Goal: Task Accomplishment & Management: Manage account settings

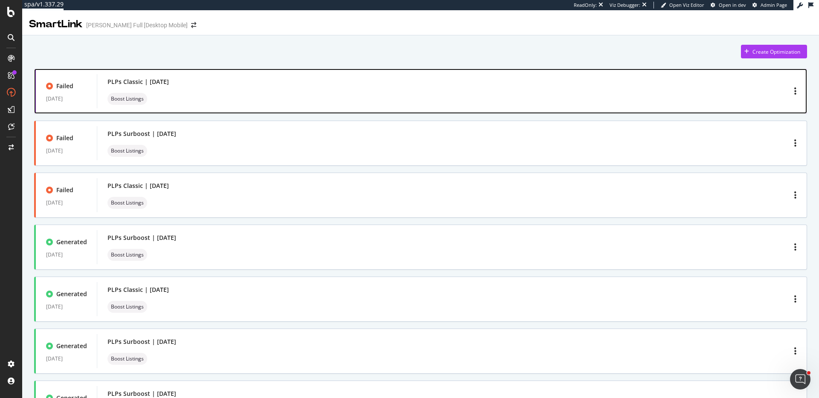
click at [740, 89] on div "PLPs Classic | September 2025 Boost Listings" at bounding box center [451, 91] width 689 height 27
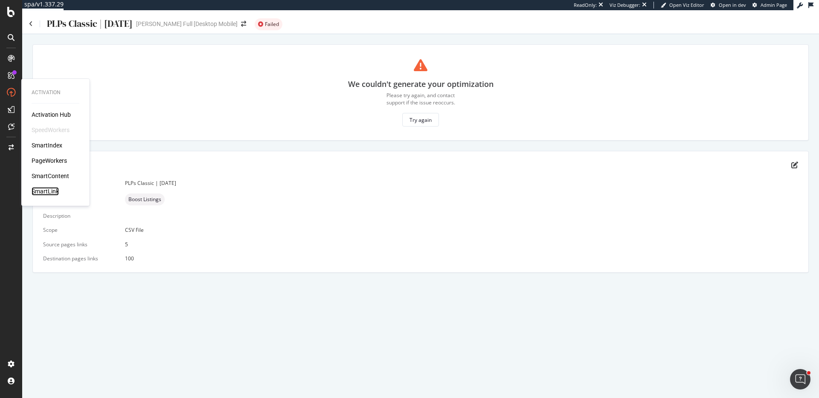
click at [53, 193] on div "SmartLink" at bounding box center [45, 191] width 27 height 9
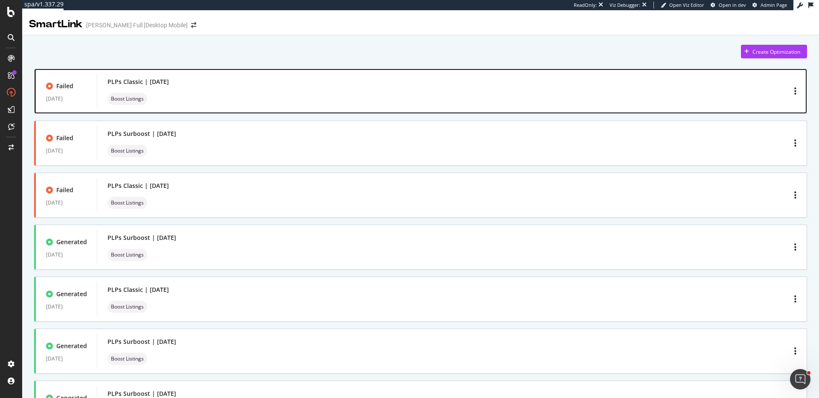
click at [147, 83] on div "PLPs Classic | September 2025" at bounding box center [137, 82] width 61 height 9
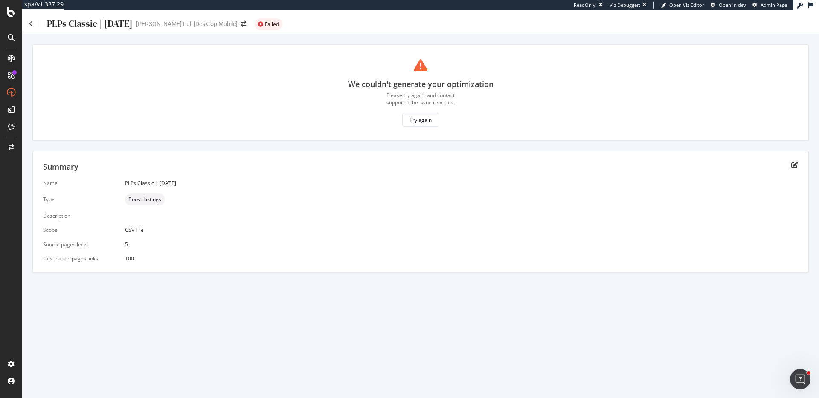
click at [177, 183] on div "PLPs Classic | September 2025" at bounding box center [461, 183] width 673 height 7
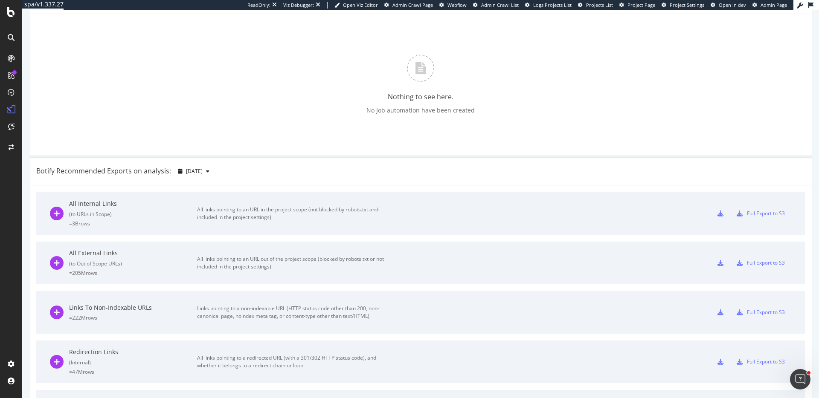
scroll to position [287, 0]
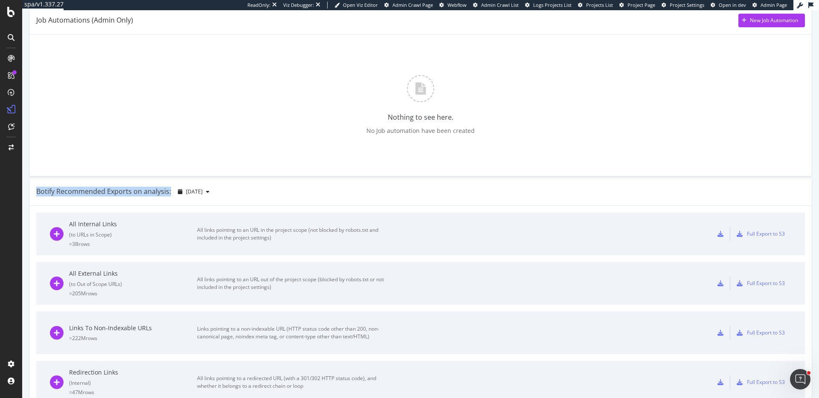
drag, startPoint x: 37, startPoint y: 191, endPoint x: 168, endPoint y: 191, distance: 131.8
click at [168, 191] on div "Botify Recommended Exports on analysis:" at bounding box center [103, 192] width 135 height 10
copy div "Botify Recommended Exports on analysis:"
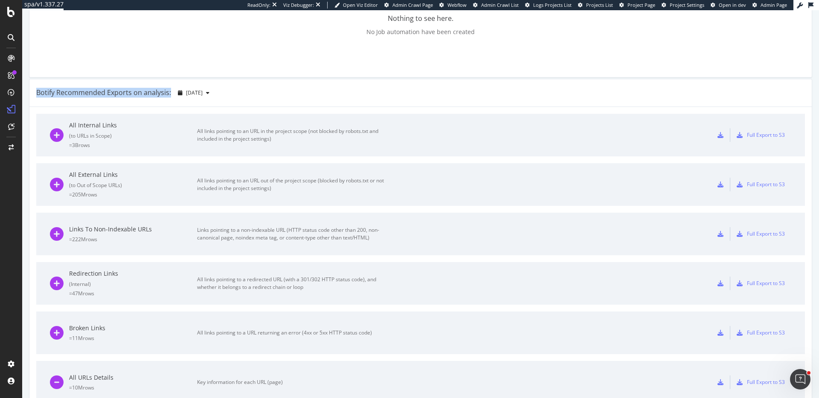
scroll to position [386, 0]
copy div "Botify Recommended Exports on analysis:"
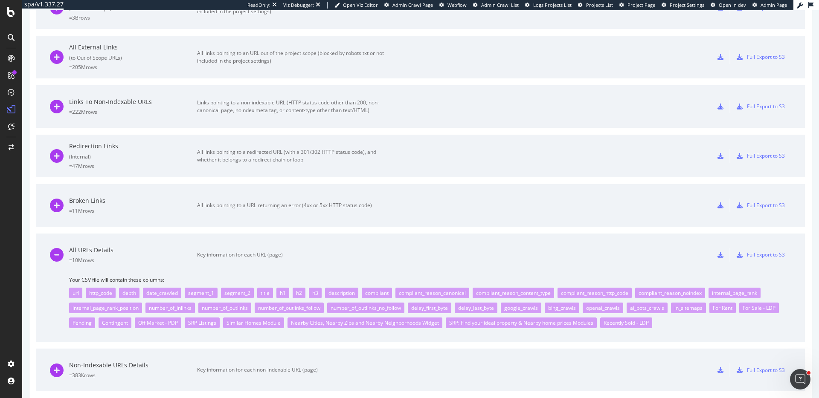
scroll to position [528, 0]
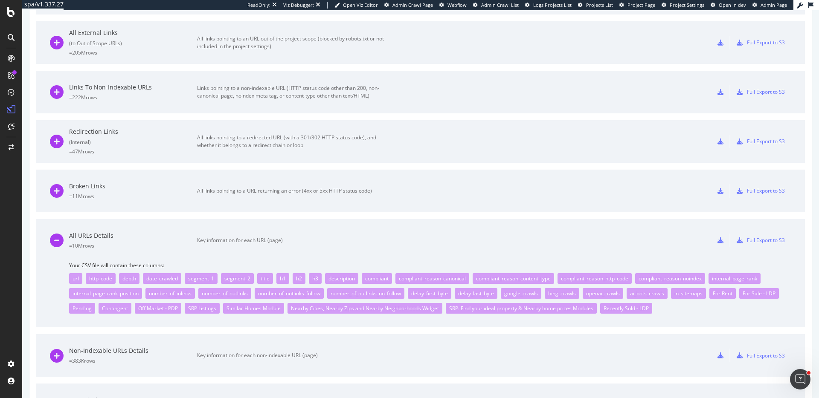
click at [108, 234] on div "All URLs Details" at bounding box center [133, 236] width 128 height 9
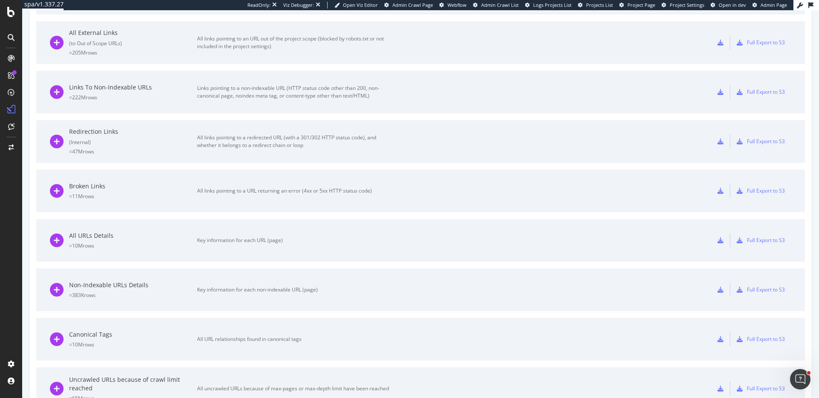
click at [127, 235] on div "All URLs Details" at bounding box center [133, 236] width 128 height 9
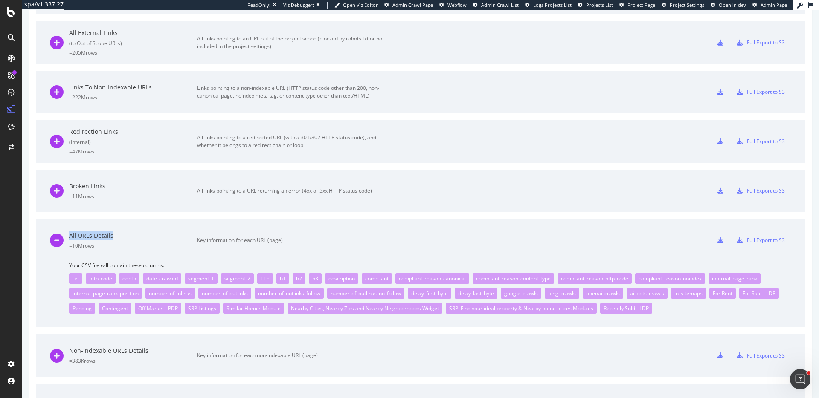
copy div "All URLs Details"
drag, startPoint x: 113, startPoint y: 235, endPoint x: 69, endPoint y: 234, distance: 43.9
click at [69, 234] on div "All URLs Details" at bounding box center [133, 236] width 128 height 9
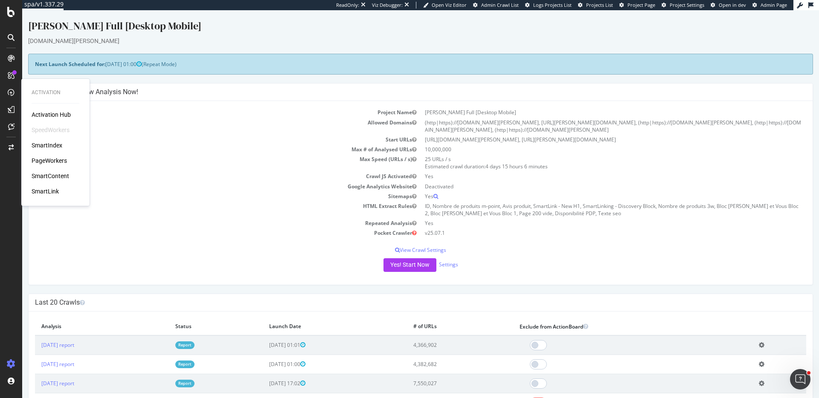
click at [53, 136] on div "Activation Hub SpeedWorkers SmartIndex PageWorkers SmartContent SmartLink" at bounding box center [56, 152] width 48 height 85
click at [52, 143] on div "SmartIndex" at bounding box center [47, 145] width 31 height 9
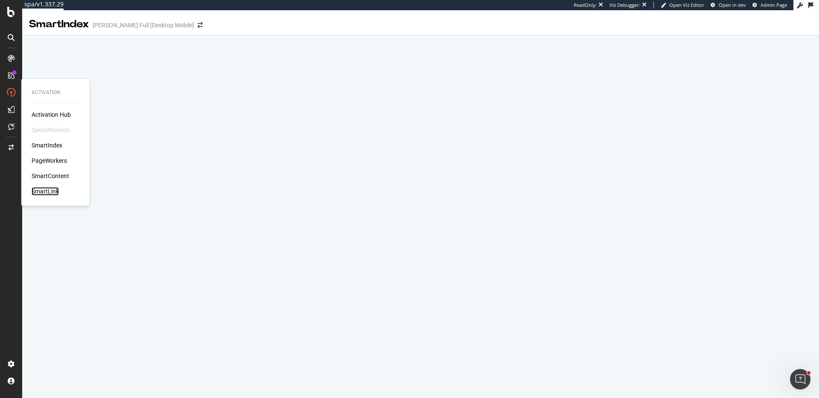
click at [45, 192] on div "SmartLink" at bounding box center [45, 191] width 27 height 9
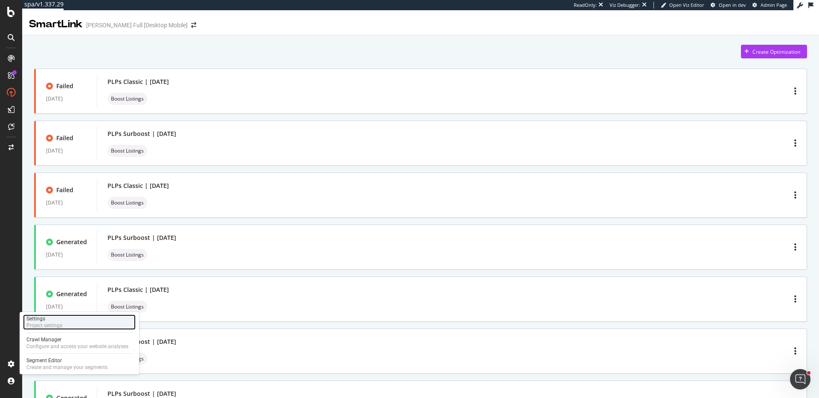
click at [76, 325] on div "Settings Project settings" at bounding box center [79, 322] width 113 height 15
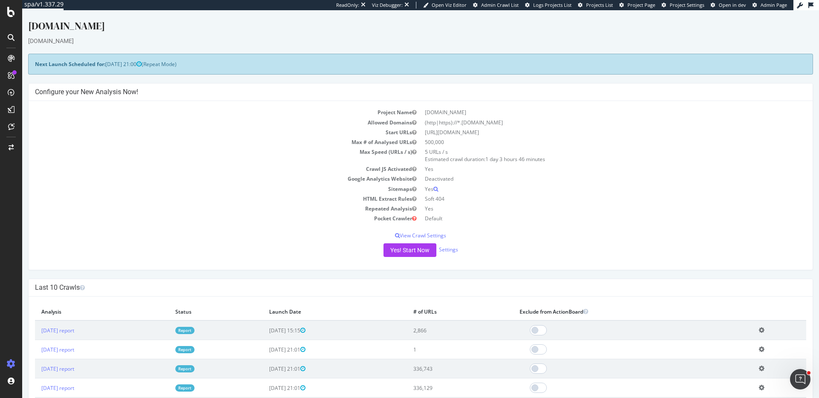
drag, startPoint x: 466, startPoint y: 332, endPoint x: 424, endPoint y: 328, distance: 42.0
click at [424, 328] on tr "[DATE] report Report [DATE] 15:15 2,866 Add name Delete analysis" at bounding box center [420, 331] width 771 height 20
click at [407, 328] on td "[DATE] 15:15" at bounding box center [335, 331] width 144 height 20
click at [406, 248] on button "Yes! Start Now" at bounding box center [409, 251] width 53 height 14
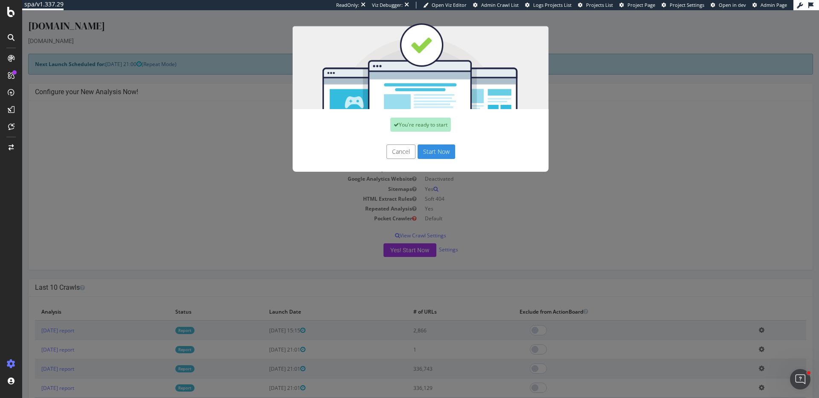
click at [438, 149] on button "Start Now" at bounding box center [437, 152] width 38 height 15
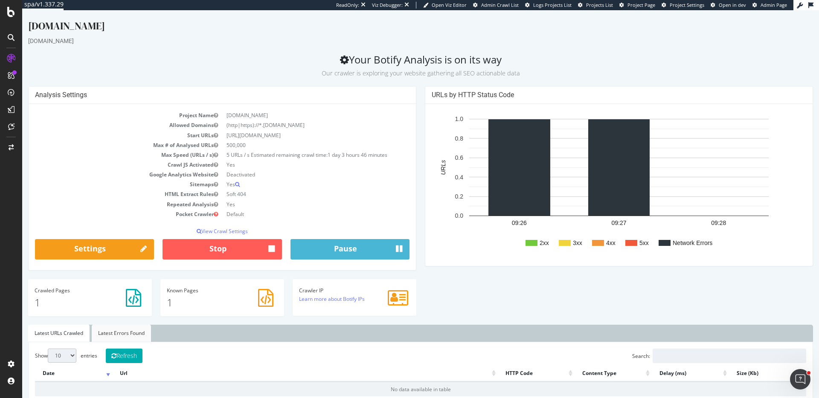
click at [117, 329] on link "Latest Errors Found" at bounding box center [121, 333] width 59 height 17
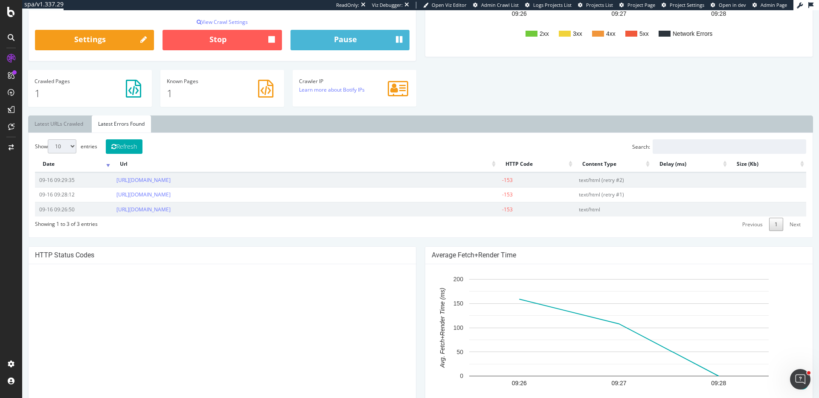
scroll to position [247, 0]
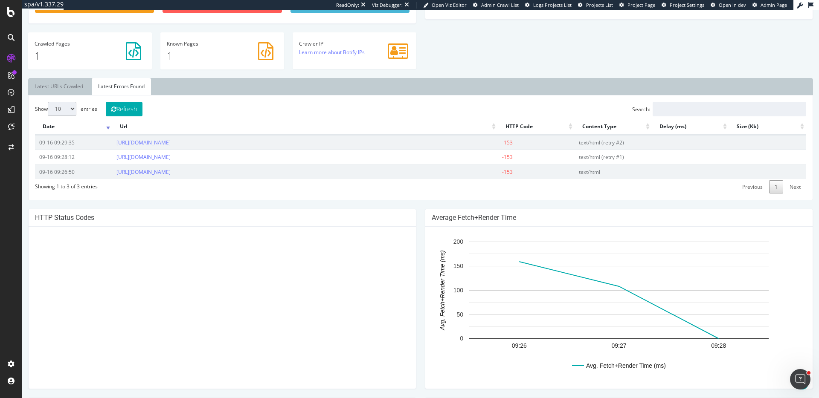
drag, startPoint x: 186, startPoint y: 146, endPoint x: 108, endPoint y: 145, distance: 77.2
click at [108, 145] on tr "09-16 09:29:35 https://www.lazydays.com/ -153 text/html (retry #2)" at bounding box center [420, 142] width 771 height 15
copy tr "https://www.lazydays.com/"
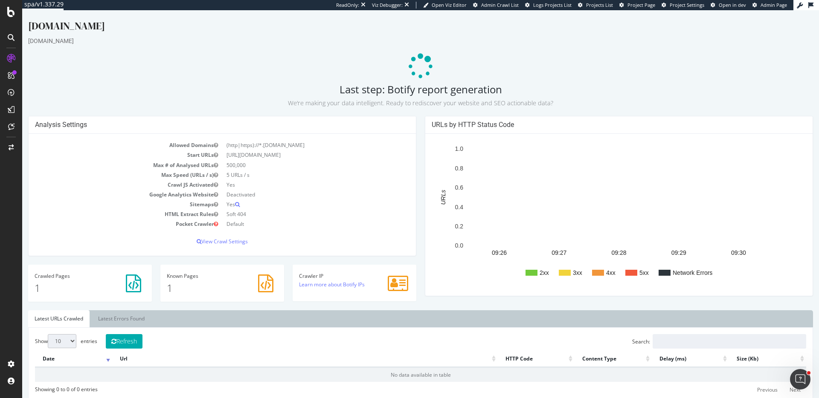
scroll to position [0, 0]
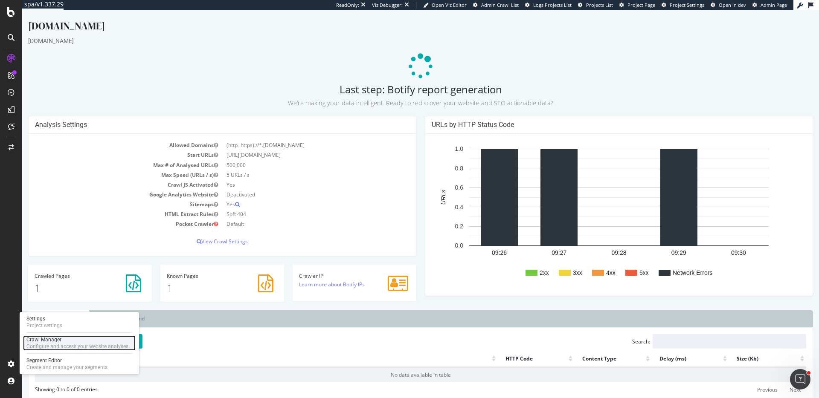
click at [73, 348] on div "Configure and access your website analyses" at bounding box center [77, 346] width 102 height 7
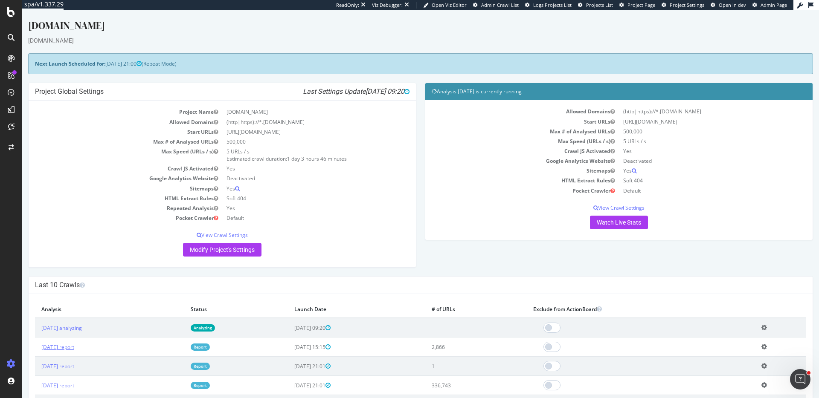
scroll to position [2, 0]
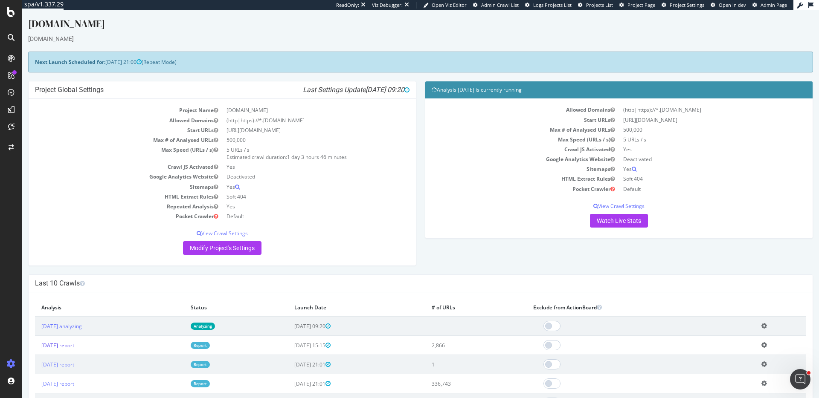
click at [74, 346] on link "2025 Sep. 15th report" at bounding box center [57, 345] width 33 height 7
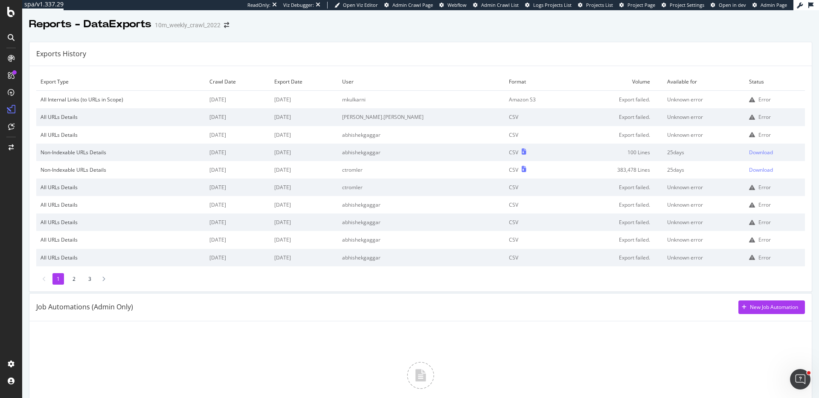
click at [810, 6] on icon at bounding box center [810, 5] width 5 height 6
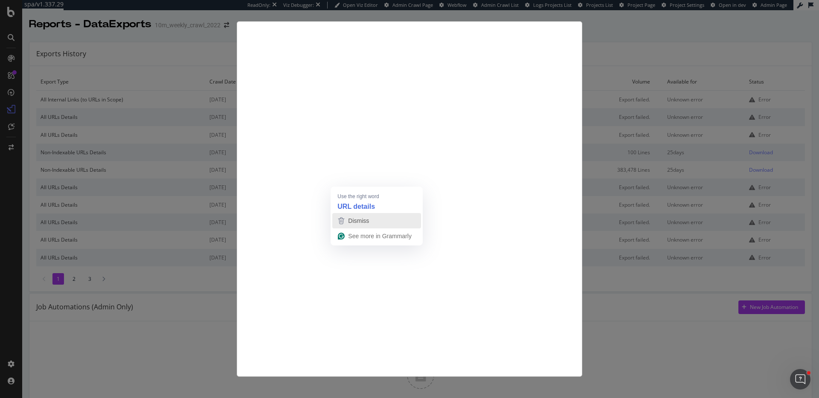
click at [363, 215] on div "Dismiss" at bounding box center [357, 221] width 23 height 13
click at [348, 215] on div "Dismiss" at bounding box center [349, 221] width 23 height 13
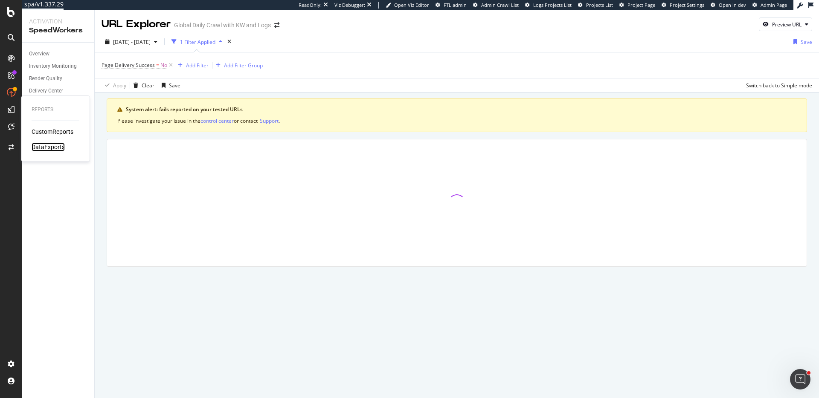
click at [58, 145] on div "DataExports" at bounding box center [48, 147] width 33 height 9
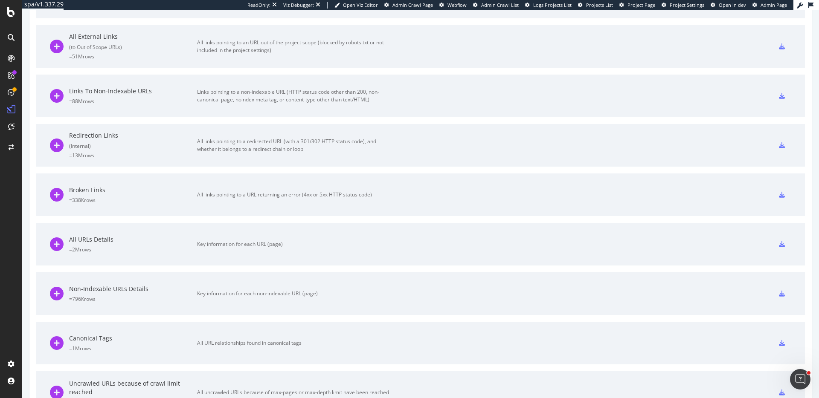
scroll to position [525, 0]
click at [47, 242] on div "All URLs Details = 2M rows Key information for each URL (page)" at bounding box center [420, 244] width 769 height 43
click at [62, 242] on icon at bounding box center [57, 244] width 14 height 14
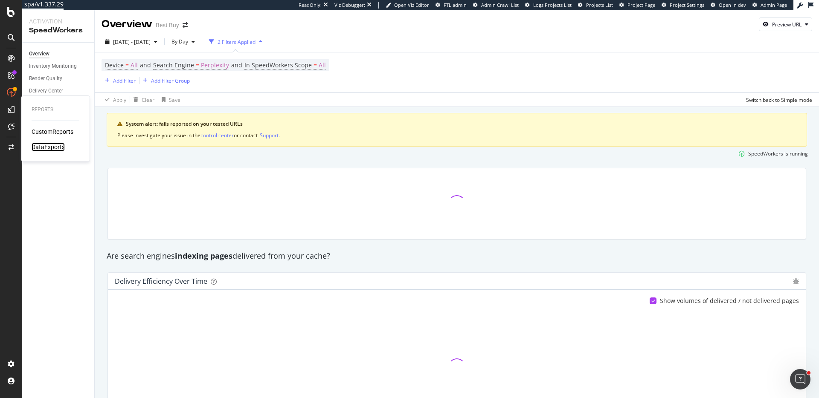
click at [61, 148] on div "DataExports" at bounding box center [48, 147] width 33 height 9
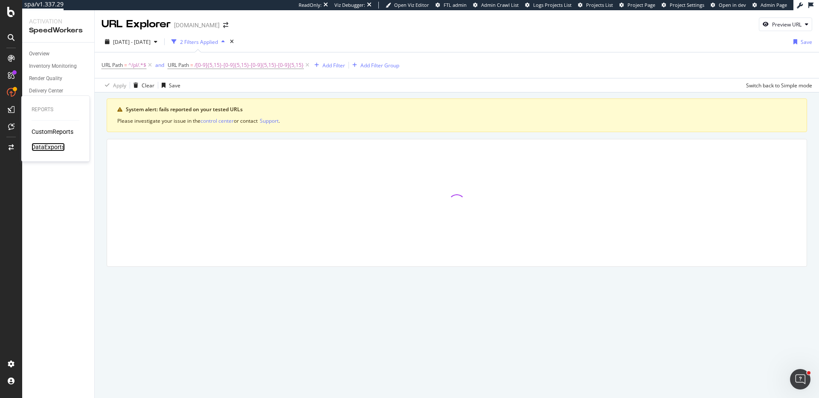
click at [58, 148] on div "DataExports" at bounding box center [48, 147] width 33 height 9
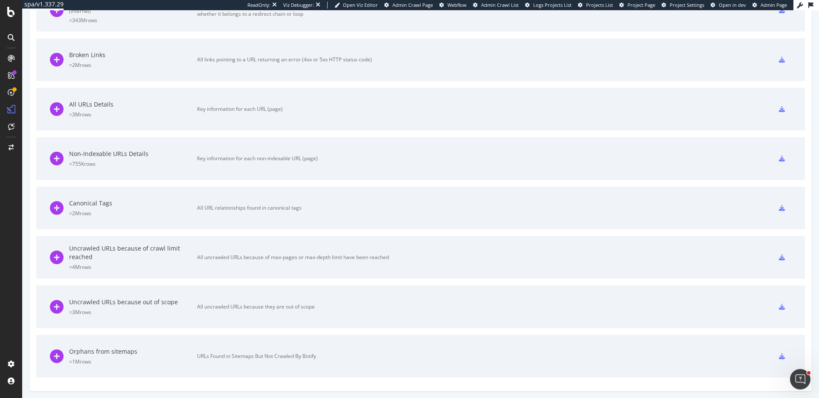
scroll to position [661, 0]
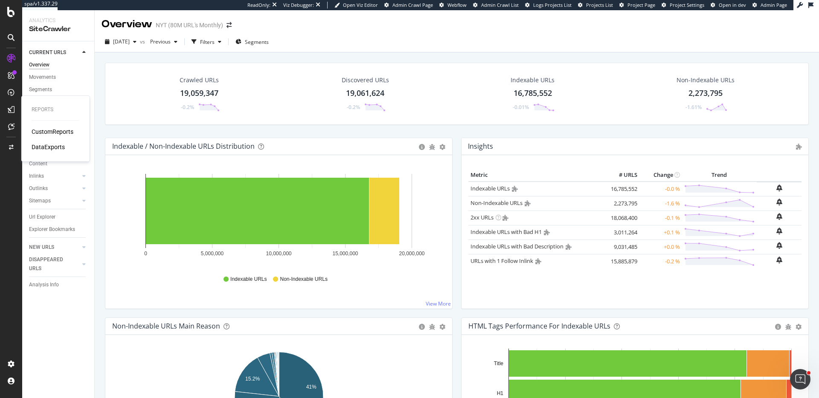
click at [53, 145] on div "DataExports" at bounding box center [48, 147] width 33 height 9
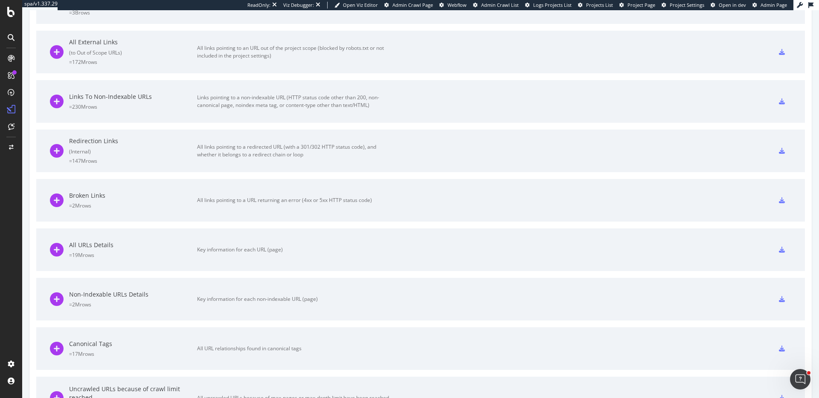
scroll to position [422, 0]
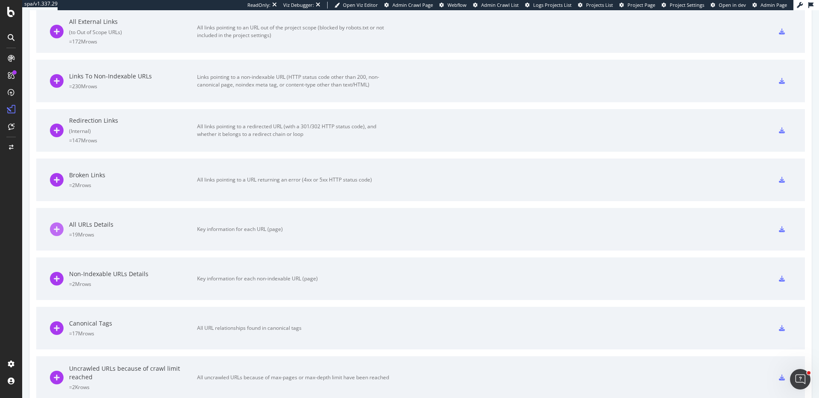
click at [61, 228] on icon at bounding box center [57, 230] width 14 height 14
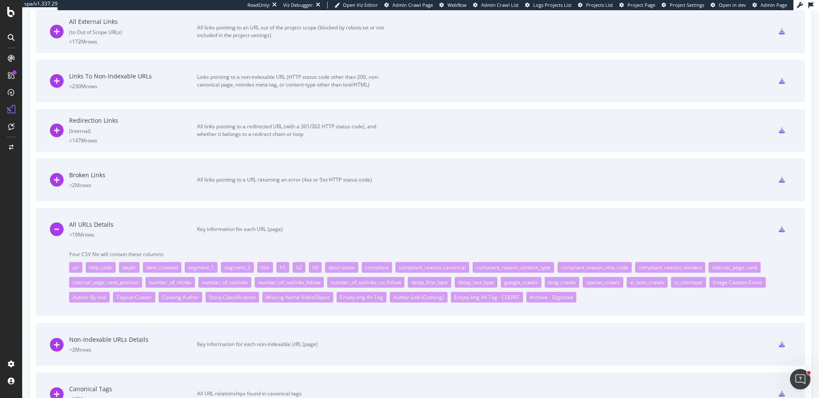
click at [782, 229] on icon at bounding box center [782, 229] width 6 height 6
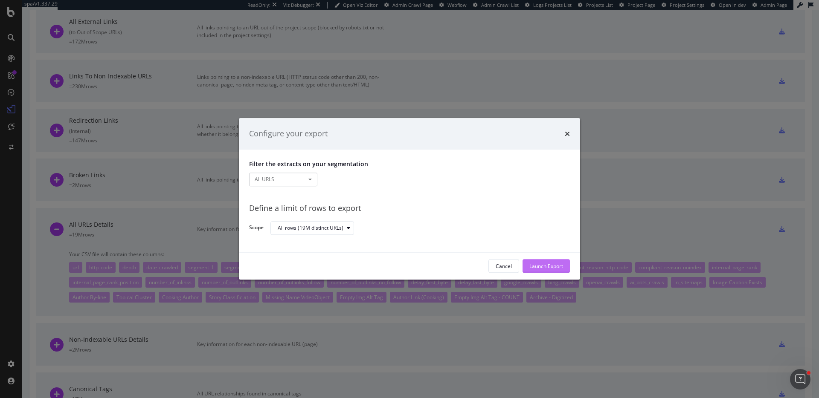
click at [540, 265] on div "Launch Export" at bounding box center [546, 266] width 34 height 7
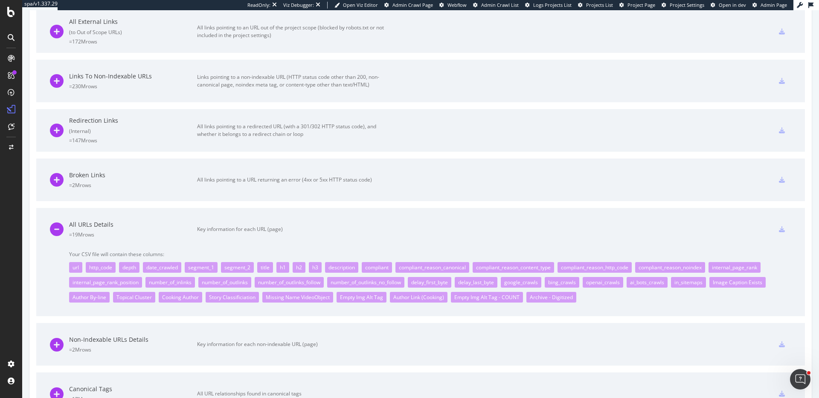
scroll to position [0, 0]
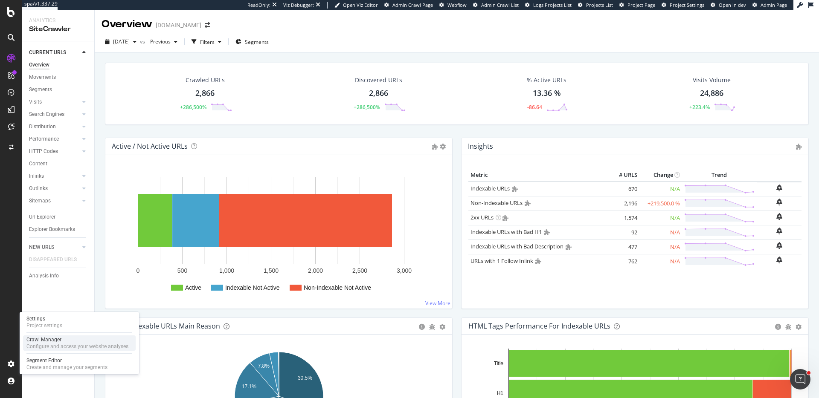
click at [92, 337] on div "Crawl Manager" at bounding box center [77, 340] width 102 height 7
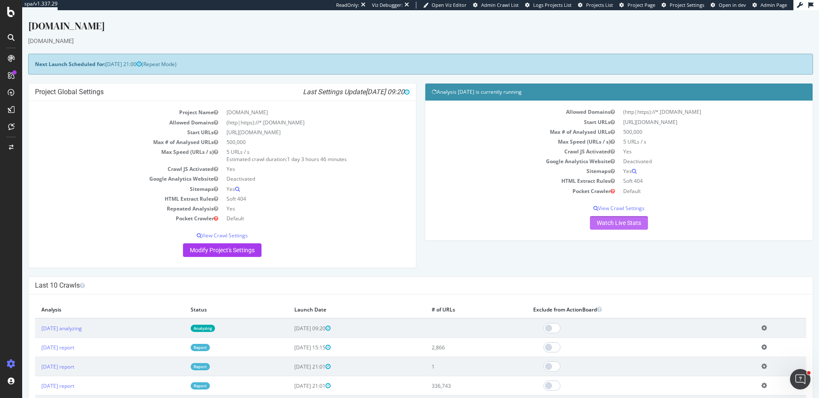
click at [624, 227] on link "Watch Live Stats" at bounding box center [619, 223] width 58 height 14
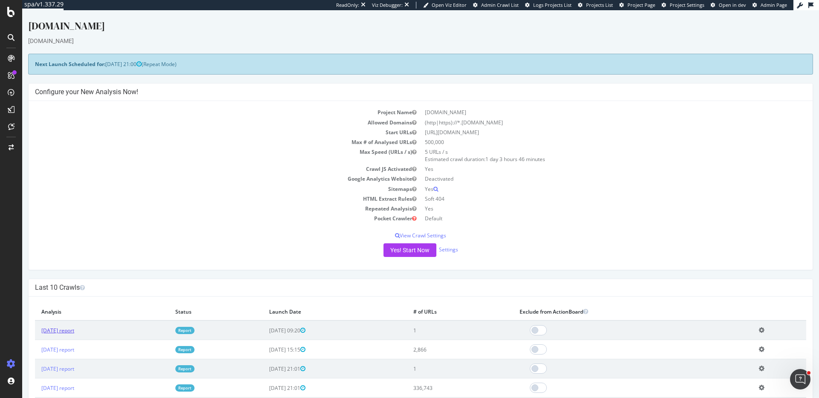
click at [60, 328] on link "2025 Sep. 16th report" at bounding box center [57, 330] width 33 height 7
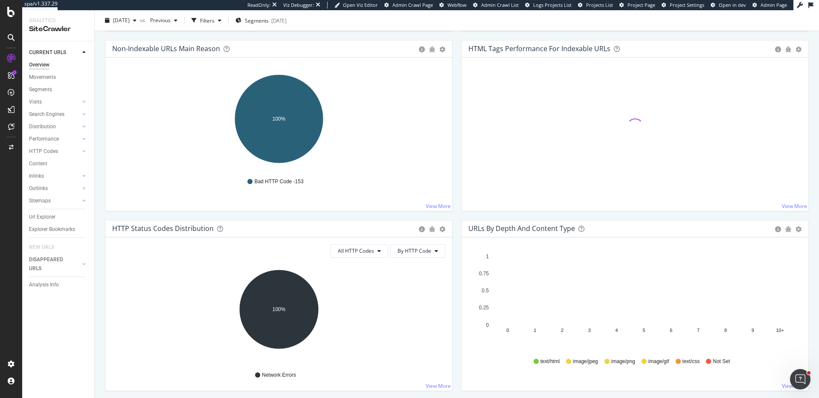
scroll to position [315, 0]
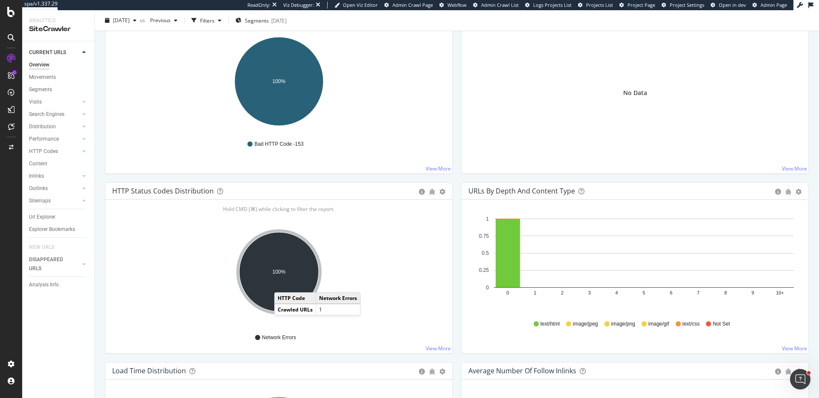
click at [283, 284] on ellipse "A chart." at bounding box center [278, 271] width 79 height 79
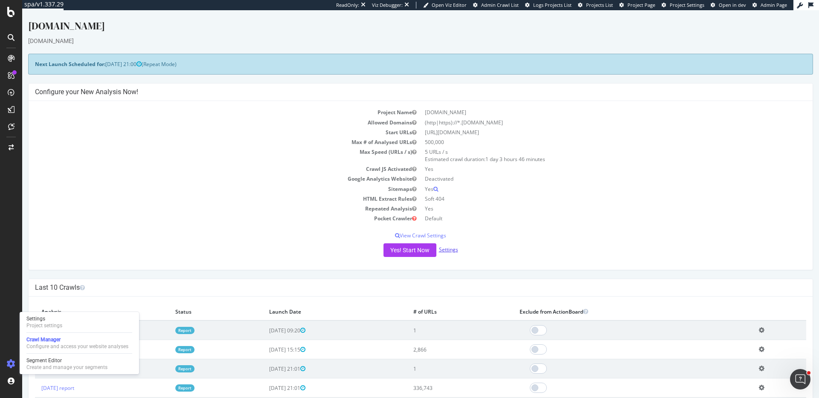
click at [446, 247] on link "Settings" at bounding box center [448, 249] width 19 height 7
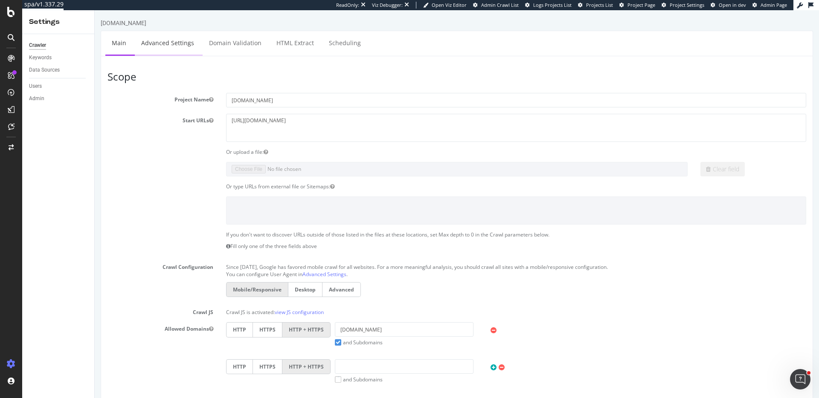
click at [173, 49] on link "Advanced Settings" at bounding box center [168, 42] width 66 height 23
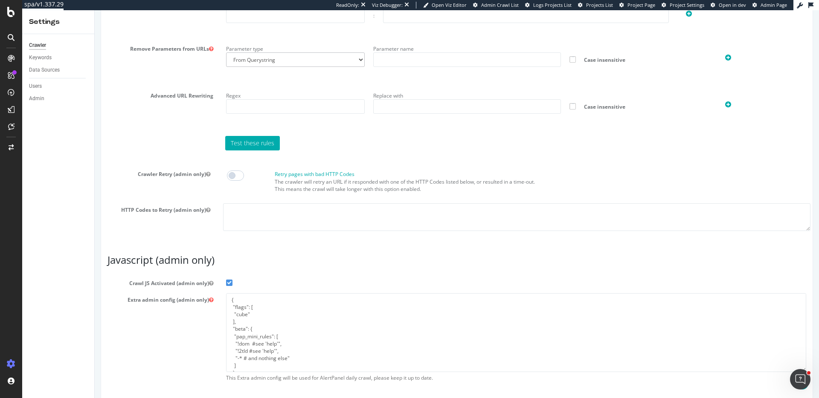
scroll to position [639, 0]
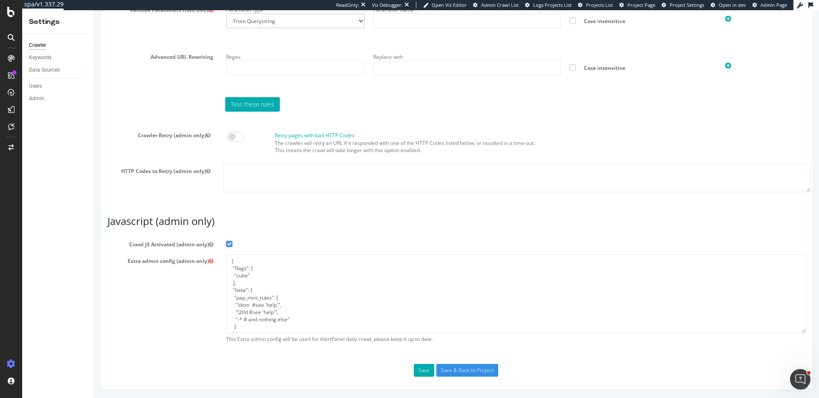
type input "ericmsheydwasser"
click at [319, 284] on textarea "{ "flags": [ "cube" ], "beta": { "pap_mini_rules": [ "!dom #see 'help'", "!2tld…" at bounding box center [516, 294] width 580 height 79
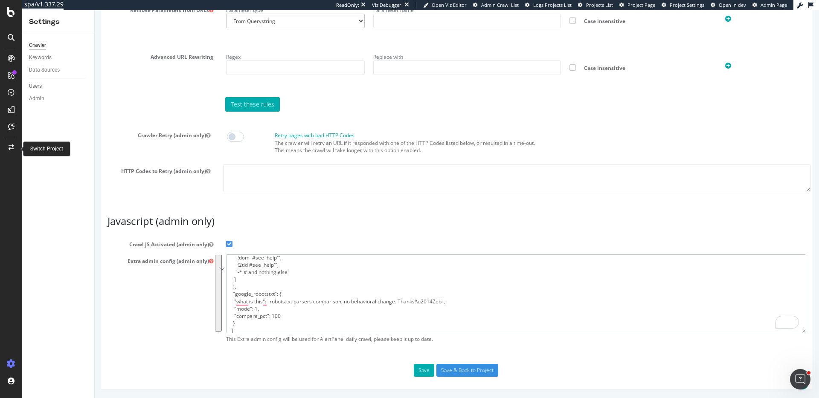
click at [414, 282] on textarea "{ "flags": [ "cube" ], "beta": { "pap_mini_rules": [ "!dom #see 'help'", "!2tld…" at bounding box center [516, 294] width 580 height 79
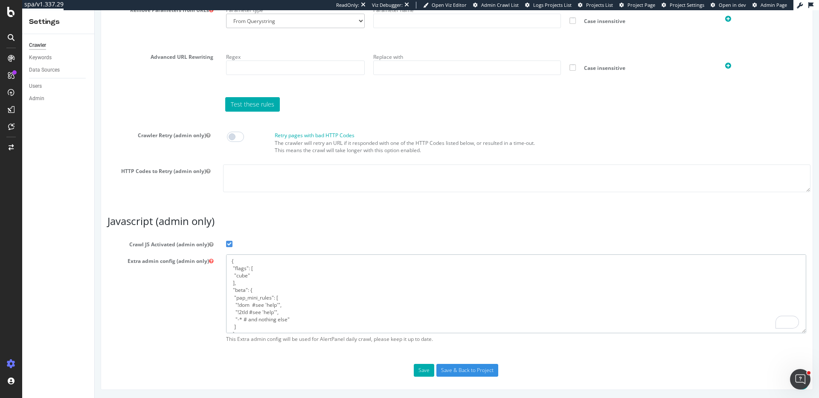
click at [397, 330] on textarea "{ "flags": [ "cube" ], "beta": { "pap_mini_rules": [ "!dom #see 'help'", "!2tld…" at bounding box center [516, 294] width 580 height 79
click at [402, 301] on textarea "{ "flags": [ "cube" ], "beta": { "pap_mini_rules": [ "!dom #see 'help'", "!2tld…" at bounding box center [516, 294] width 580 height 79
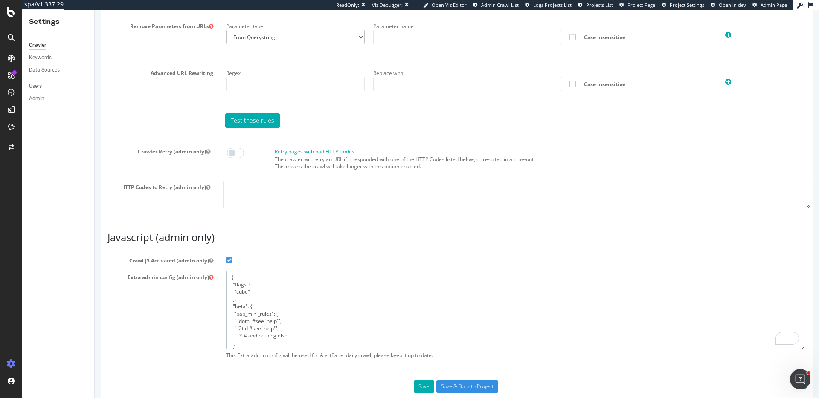
scroll to position [639, 0]
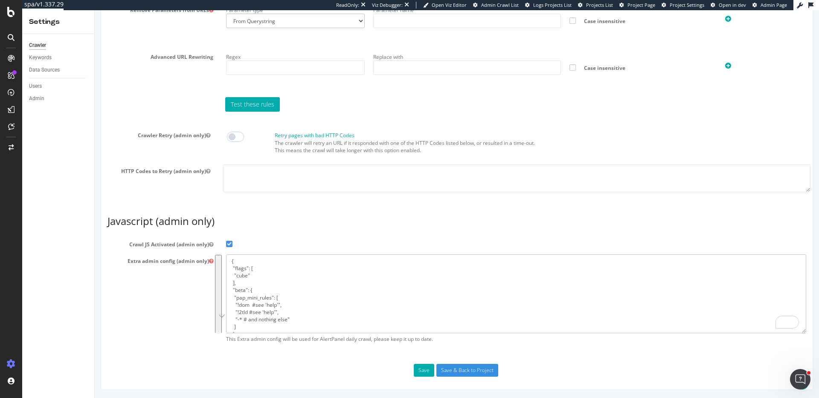
paste textarea ""flags": [ "cube" ], "beta": { "pap_mini_rules": [ "+ *.bit.ly/*", "+ *.stackad…"
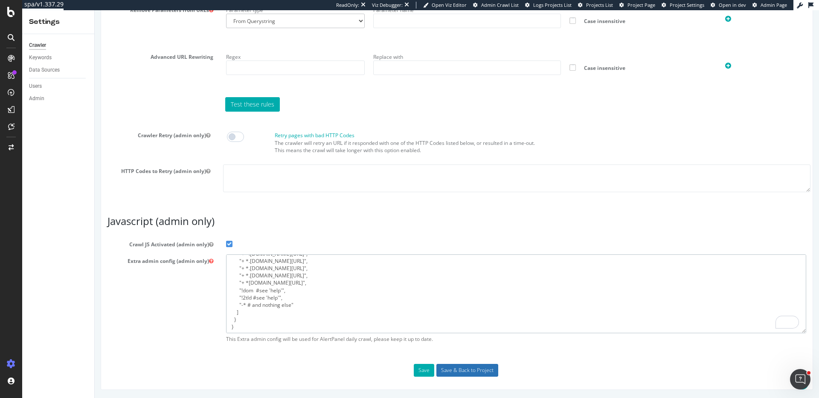
type textarea "{ "flags": [ "cube" ], "beta": { "pap_mini_rules": [ "+ *.bit.ly/*", "+ *.stack…"
click at [469, 369] on input "Save & Back to Project" at bounding box center [467, 370] width 62 height 13
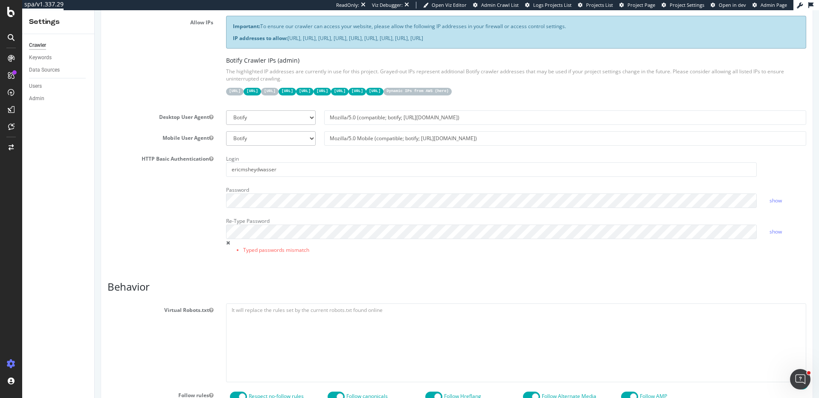
scroll to position [221, 0]
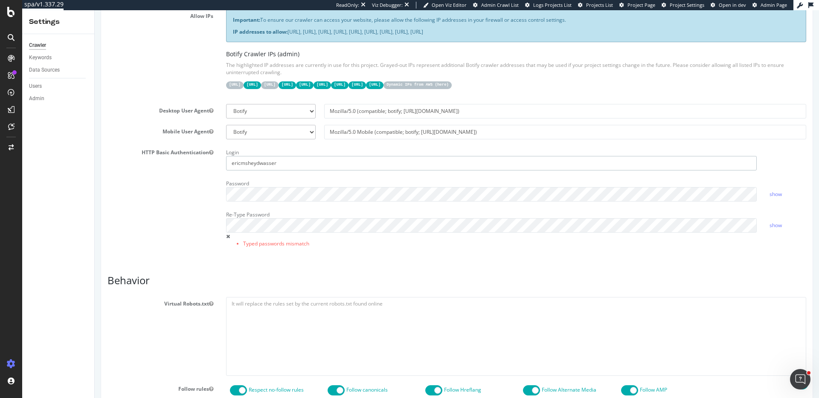
click at [290, 161] on input "ericmsheydwasser" at bounding box center [491, 163] width 531 height 15
type input "e"
click at [160, 188] on div "HTTP Basic Authentication Login Password show Re-Type Password Typed passwords …" at bounding box center [456, 202] width 711 height 113
click at [229, 236] on span at bounding box center [228, 236] width 4 height 5
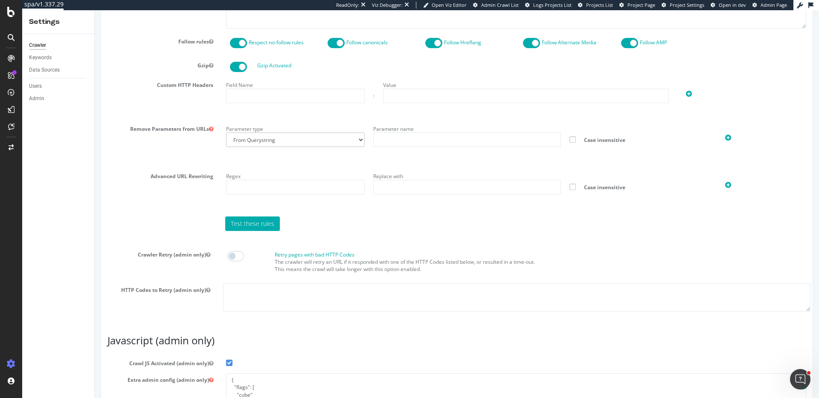
scroll to position [688, 0]
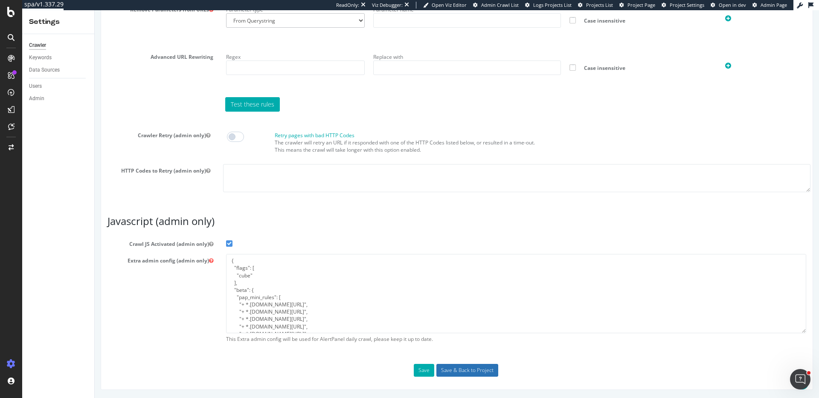
click at [478, 371] on input "Save & Back to Project" at bounding box center [467, 370] width 62 height 13
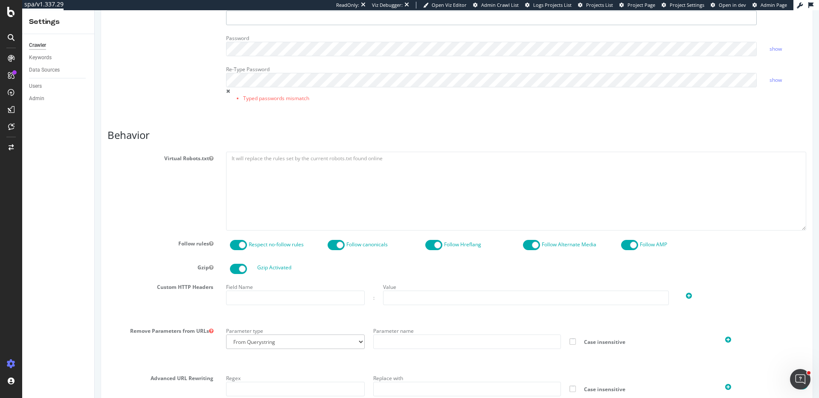
click at [319, 20] on input "text" at bounding box center [491, 18] width 531 height 15
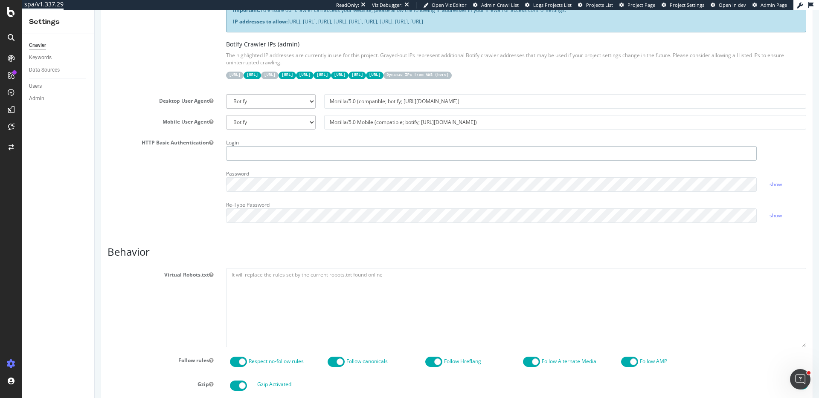
type input "ericmsheydwasser"
click at [397, 147] on input "ericmsheydwasser" at bounding box center [491, 153] width 531 height 15
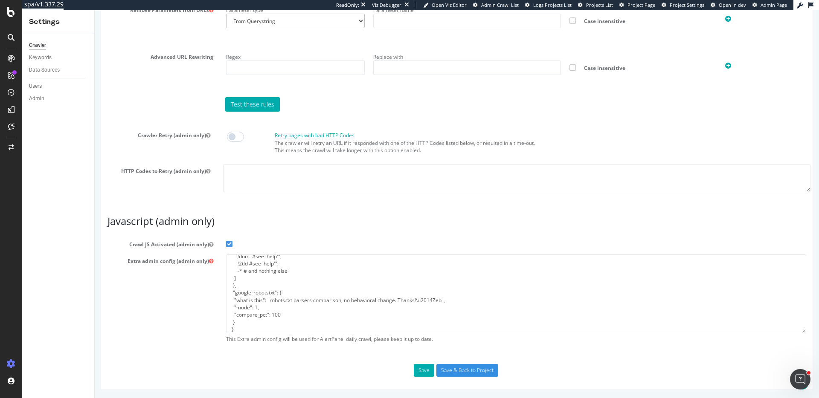
scroll to position [51, 0]
click at [388, 322] on textarea "{ "flags": [ "cube" ], "beta": { "pap_mini_rules": [ "!dom #see 'help'", "!2tld…" at bounding box center [516, 294] width 580 height 79
paste textarea "{ "flags": [ "cube" ], "beta": { "pap_mini_rules": [ "+ *.bit.ly/*", "+ *.stack…"
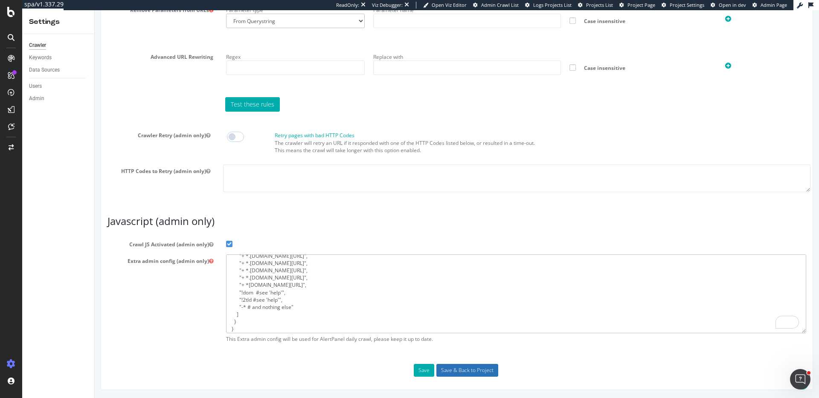
type textarea "{ "flags": [ "cube" ], "beta": { "pap_mini_rules": [ "+ *.bit.ly/*", "+ *.stack…"
click at [457, 367] on input "Save & Back to Project" at bounding box center [467, 370] width 62 height 13
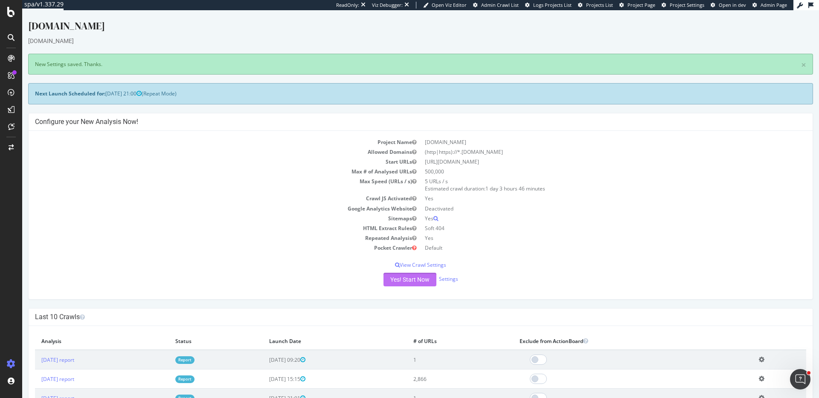
click at [413, 279] on button "Yes! Start Now" at bounding box center [409, 280] width 53 height 14
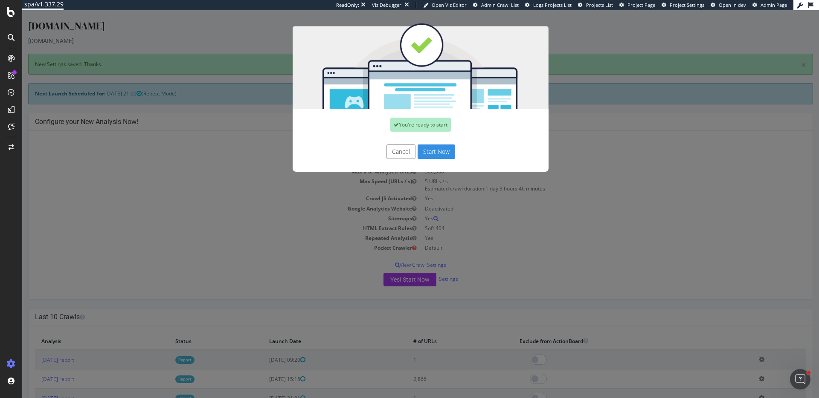
click at [433, 151] on button "Start Now" at bounding box center [437, 152] width 38 height 15
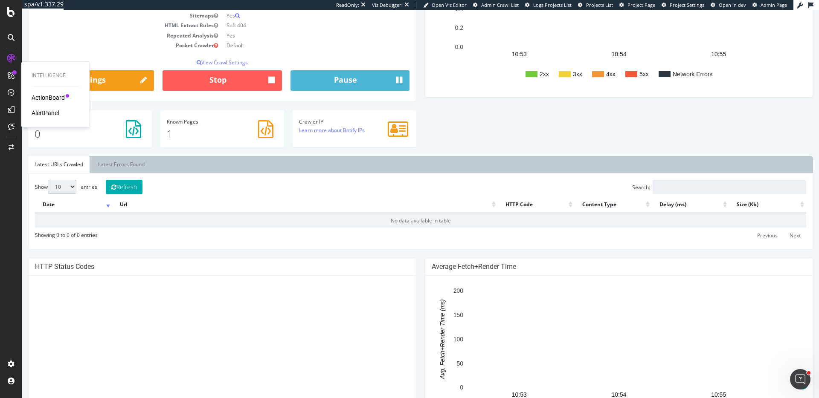
scroll to position [97, 0]
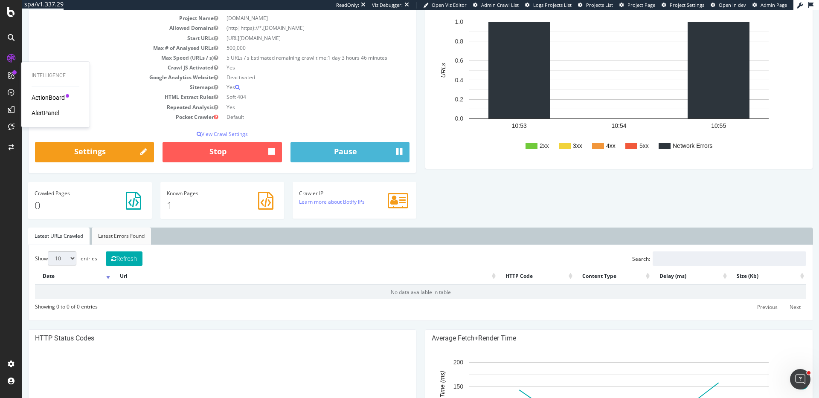
click at [119, 233] on link "Latest Errors Found" at bounding box center [121, 236] width 59 height 17
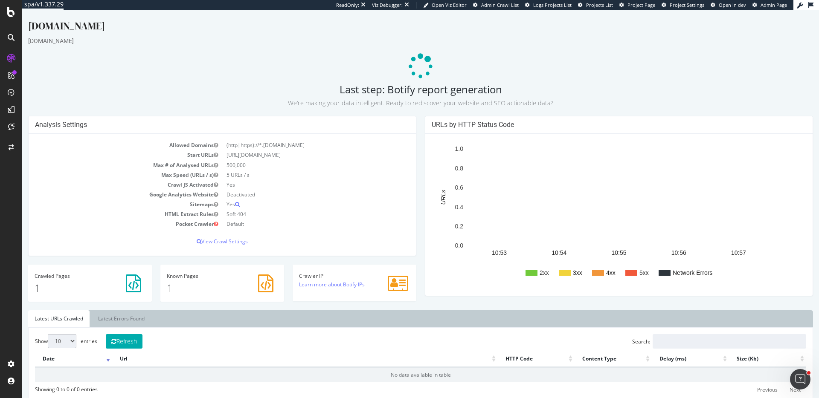
scroll to position [0, 0]
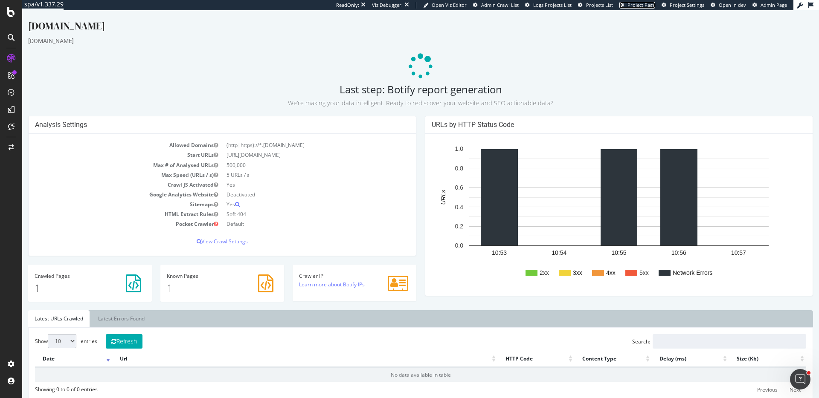
click at [644, 6] on span "Project Page" at bounding box center [641, 5] width 28 height 6
click at [681, 6] on span "Project Settings" at bounding box center [687, 5] width 35 height 6
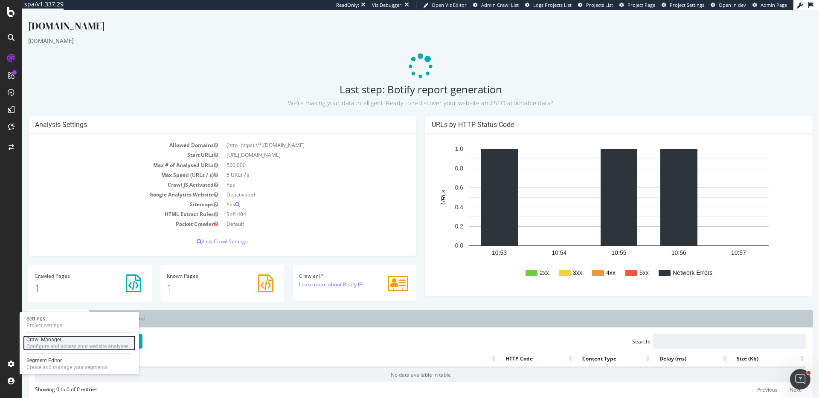
click at [56, 338] on div "Crawl Manager" at bounding box center [77, 340] width 102 height 7
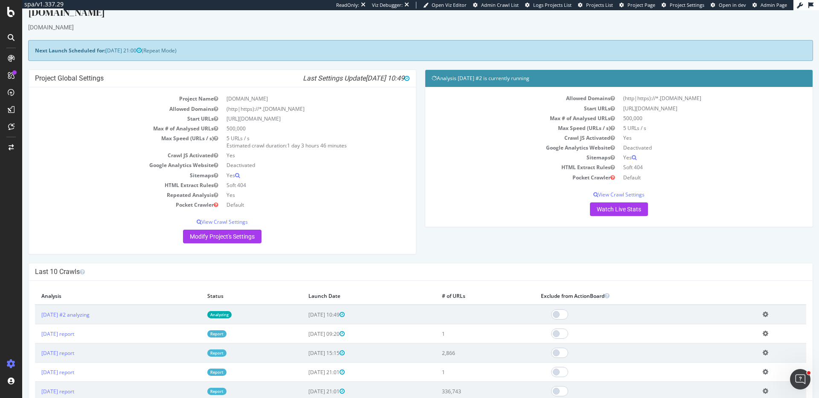
scroll to position [17, 0]
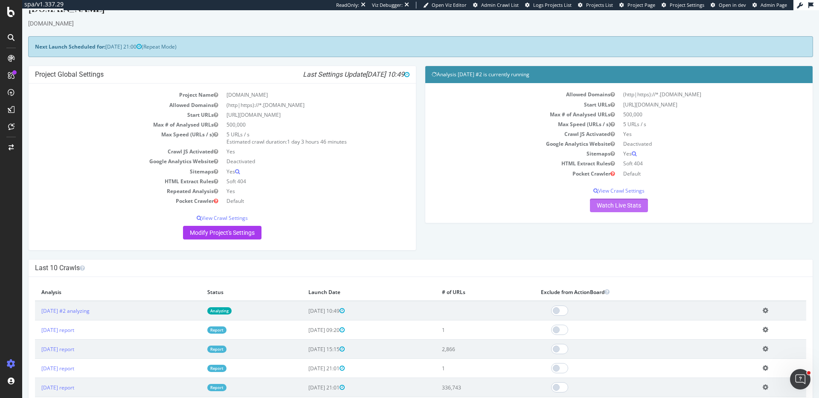
click at [641, 211] on link "Watch Live Stats" at bounding box center [619, 206] width 58 height 14
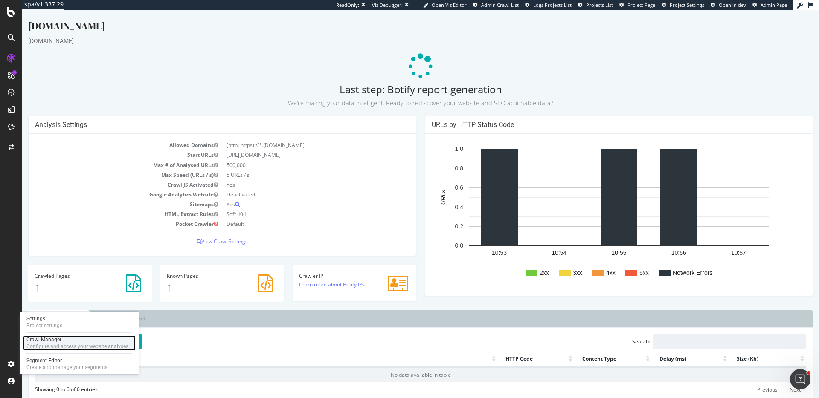
click at [85, 338] on div "Crawl Manager" at bounding box center [77, 340] width 102 height 7
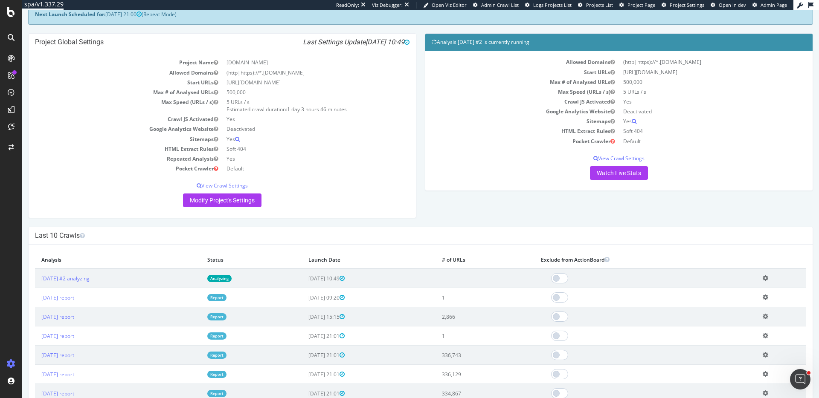
scroll to position [49, 0]
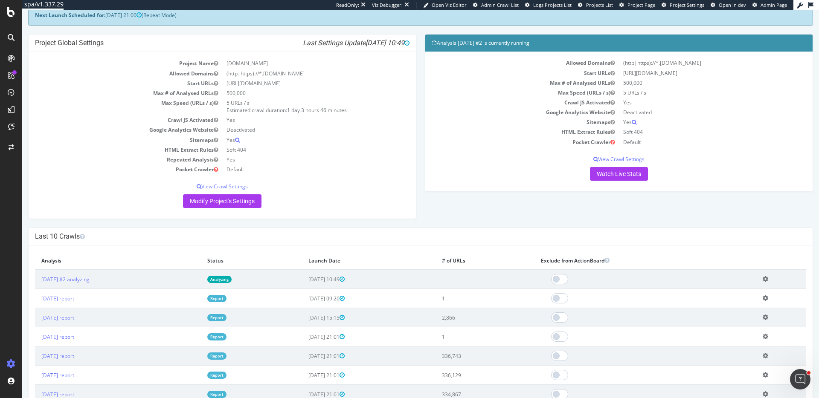
click at [768, 277] on icon at bounding box center [766, 279] width 6 height 6
click at [729, 299] on link "Delete analysis" at bounding box center [734, 304] width 68 height 12
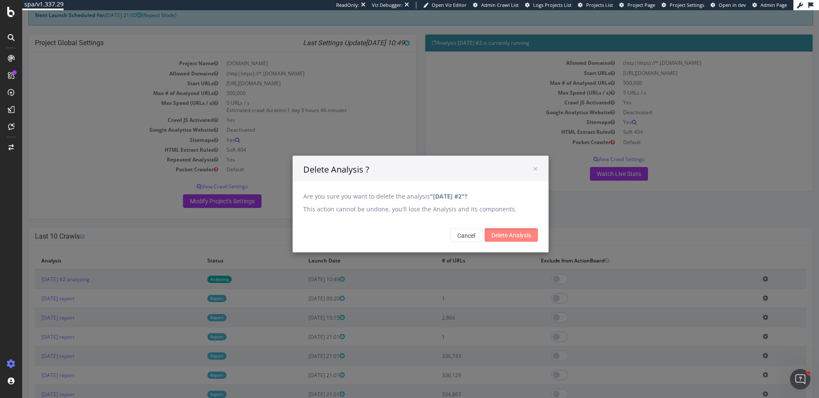
click at [528, 235] on input "Delete Analysis" at bounding box center [510, 236] width 53 height 14
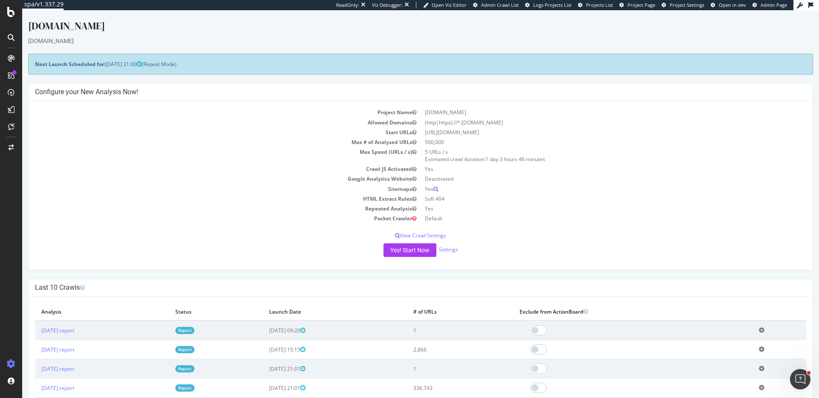
scroll to position [8, 0]
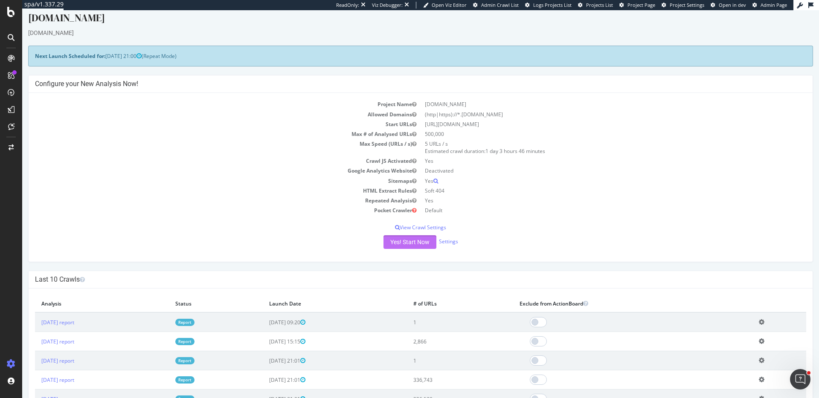
click at [414, 241] on button "Yes! Start Now" at bounding box center [409, 242] width 53 height 14
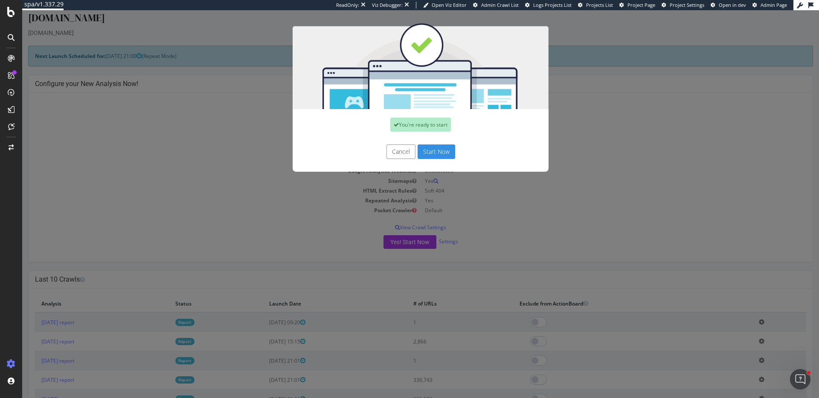
click at [433, 151] on button "Start Now" at bounding box center [437, 152] width 38 height 15
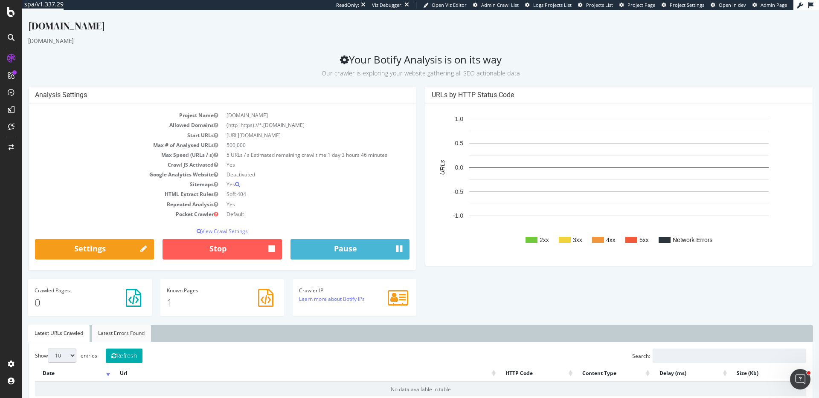
click at [122, 331] on link "Latest Errors Found" at bounding box center [121, 333] width 59 height 17
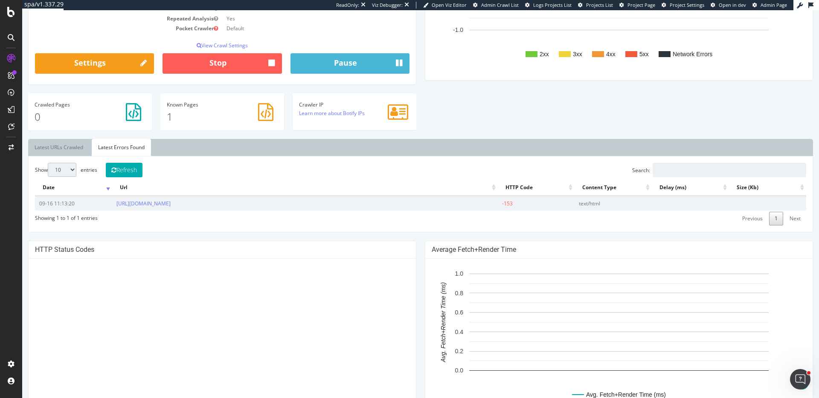
scroll to position [156, 0]
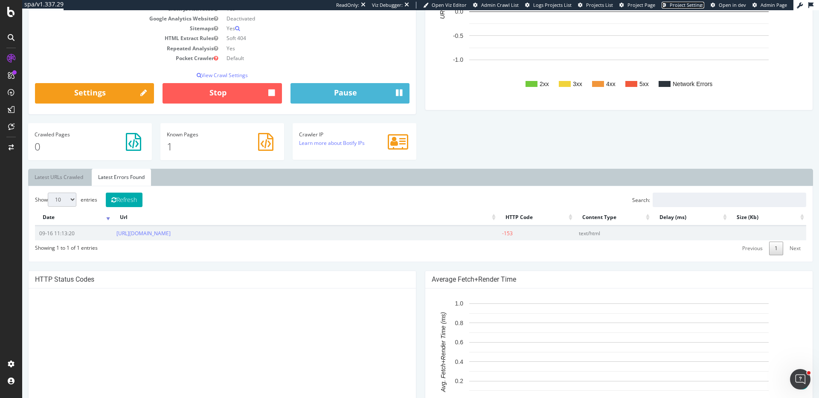
click at [697, 3] on span "Project Settings" at bounding box center [687, 5] width 35 height 6
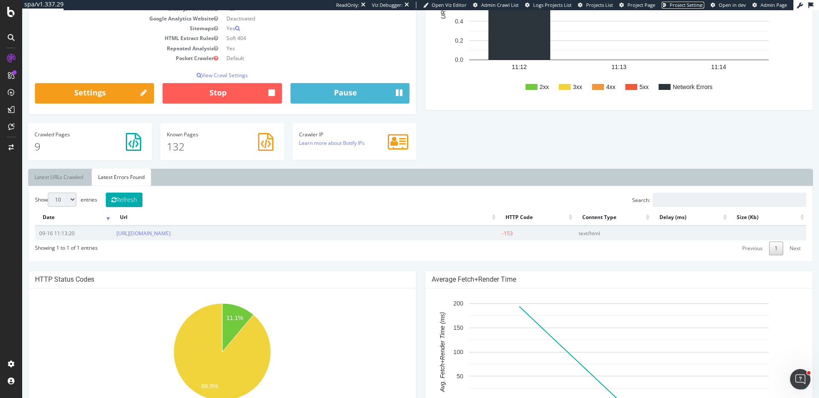
click at [696, 3] on span "Project Settings" at bounding box center [687, 5] width 35 height 6
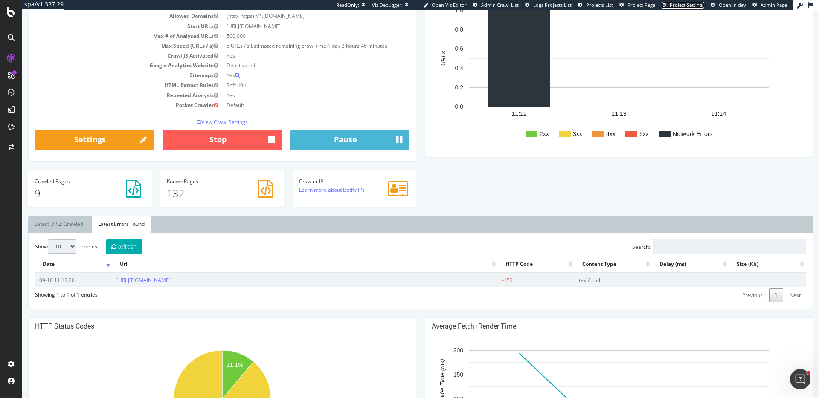
scroll to position [138, 0]
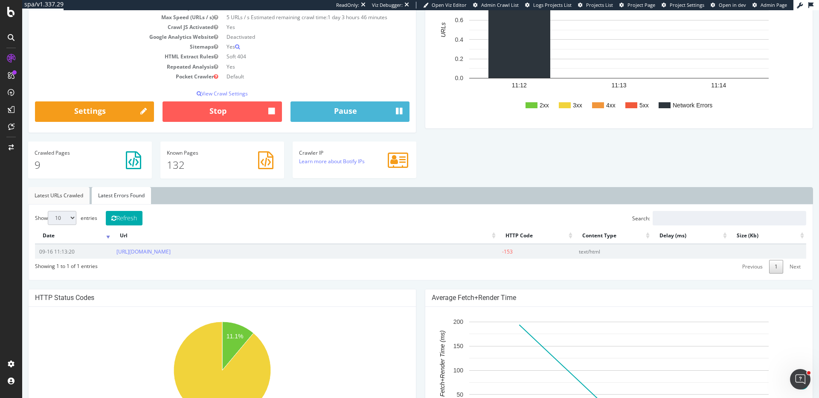
click at [64, 197] on link "Latest URLs Crawled" at bounding box center [58, 195] width 61 height 17
click at [120, 196] on link "Latest Errors Found" at bounding box center [121, 195] width 59 height 17
click at [55, 194] on link "Latest URLs Crawled" at bounding box center [58, 195] width 61 height 17
click at [119, 195] on link "Latest Errors Found" at bounding box center [121, 195] width 59 height 17
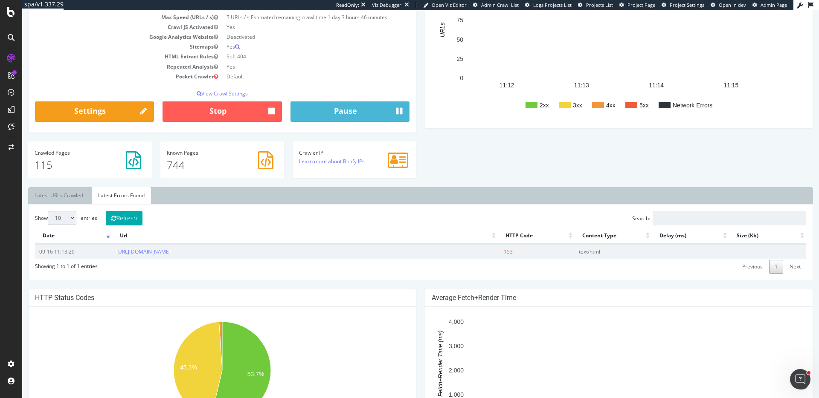
scroll to position [0, 0]
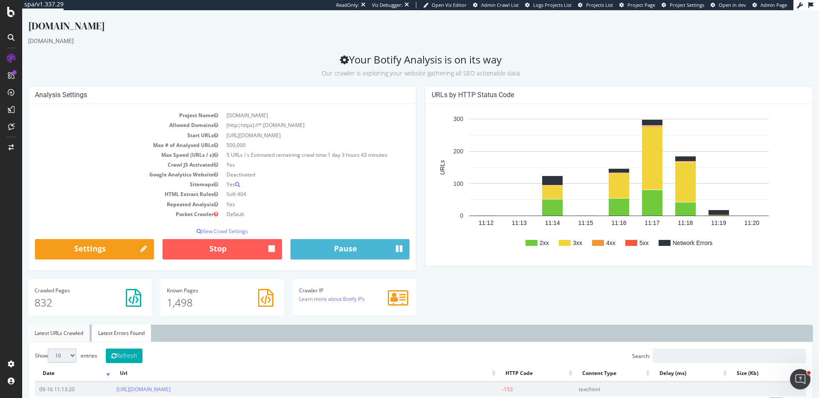
click at [63, 334] on link "Latest URLs Crawled" at bounding box center [58, 333] width 61 height 17
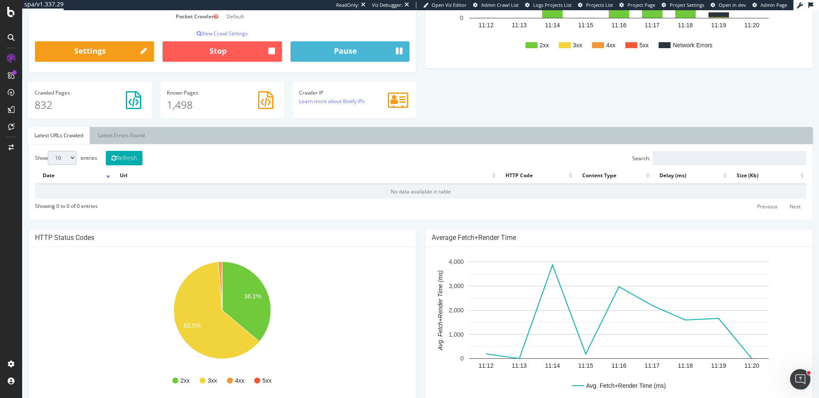
scroll to position [247, 0]
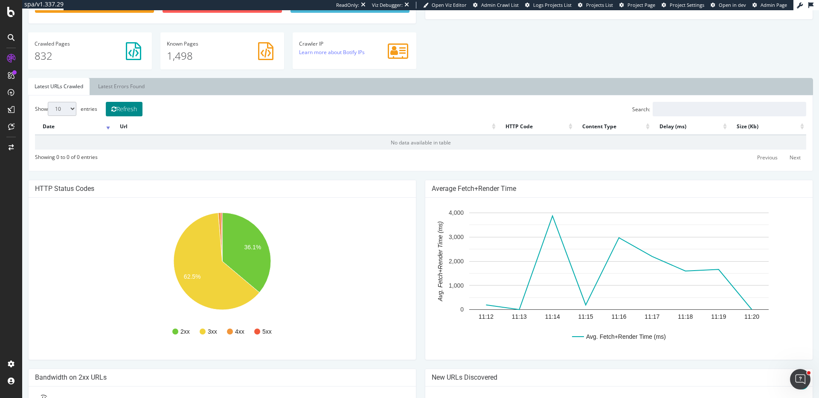
click at [134, 110] on button "Refresh" at bounding box center [124, 109] width 37 height 15
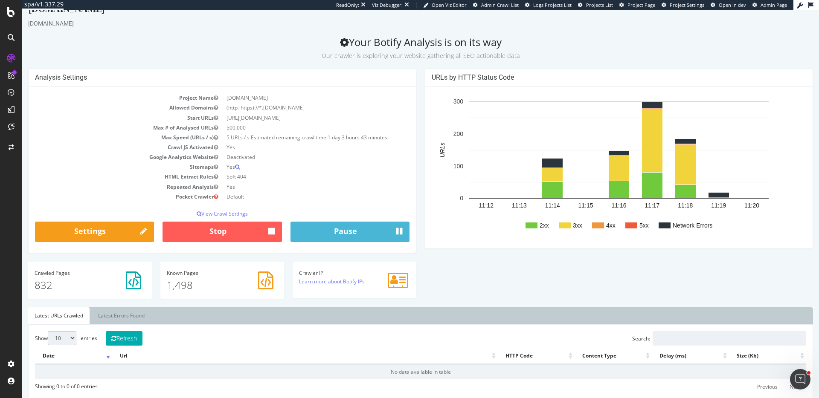
scroll to position [0, 0]
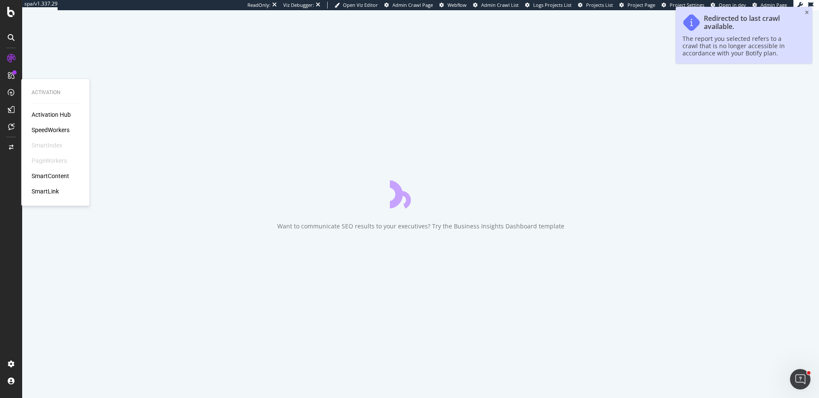
click at [70, 128] on div "SpeedWorkers" at bounding box center [51, 130] width 38 height 9
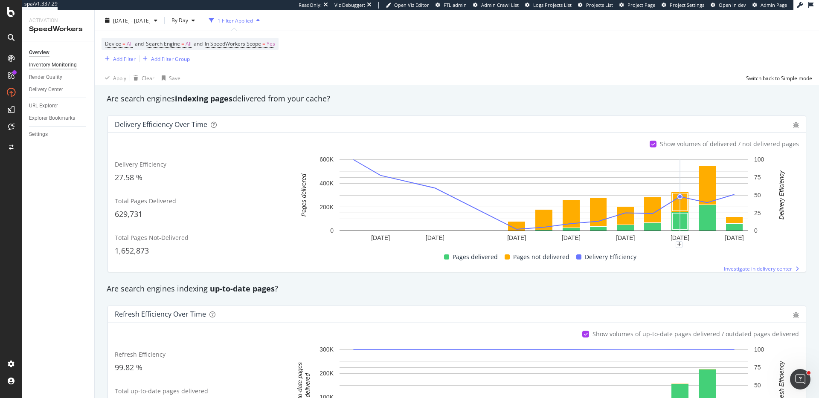
scroll to position [121, 0]
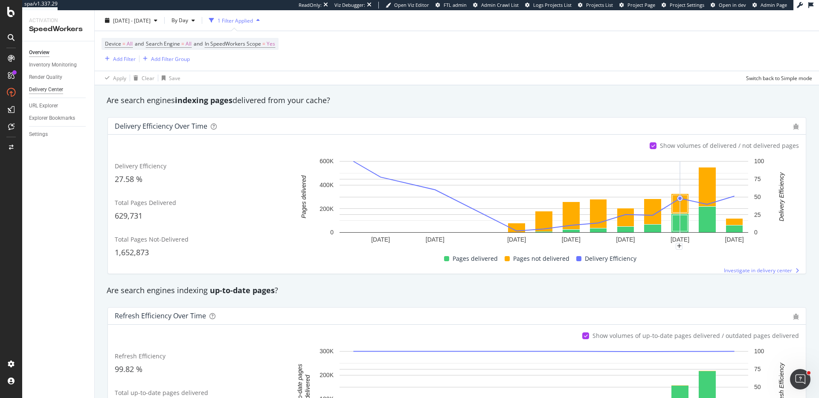
click at [57, 90] on div "Delivery Center" at bounding box center [46, 89] width 34 height 9
